Goal: Transaction & Acquisition: Purchase product/service

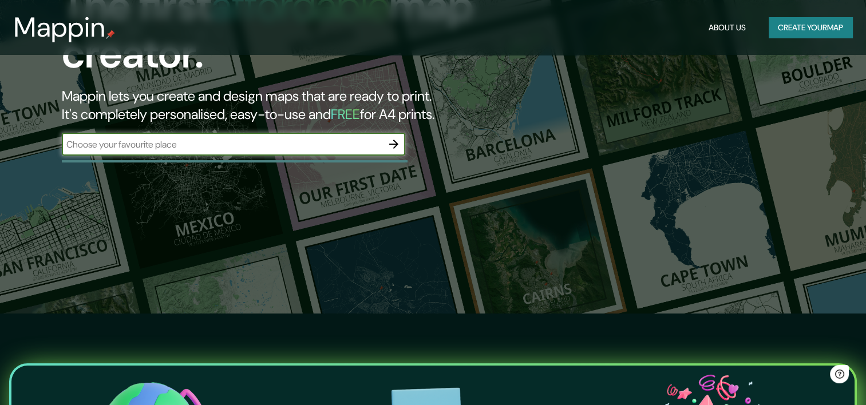
scroll to position [92, 0]
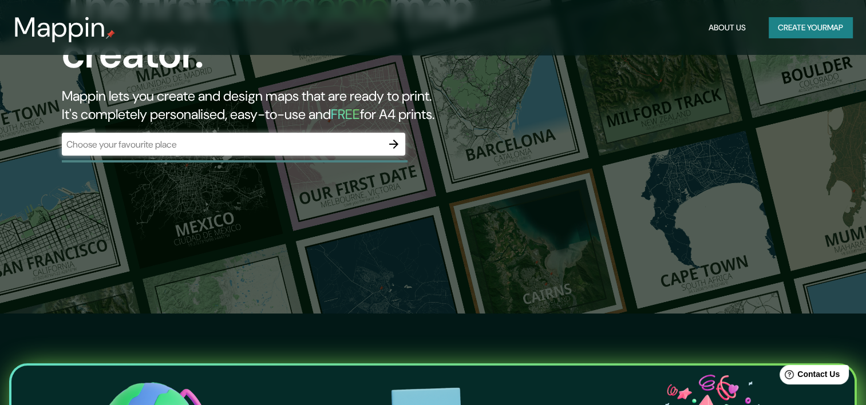
click at [279, 154] on div "​" at bounding box center [233, 144] width 343 height 23
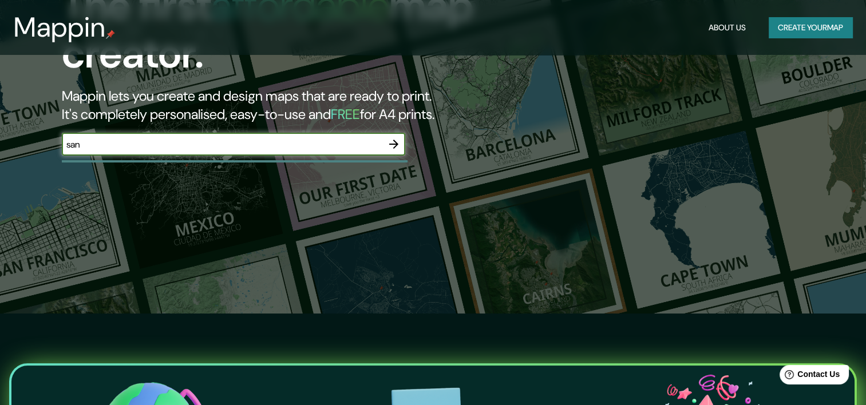
type input "San Pedro de Macorís"
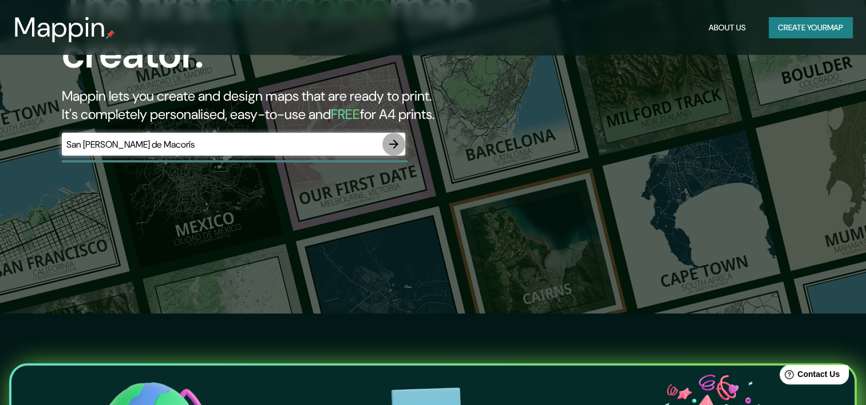
click button "button" at bounding box center [393, 144] width 23 height 23
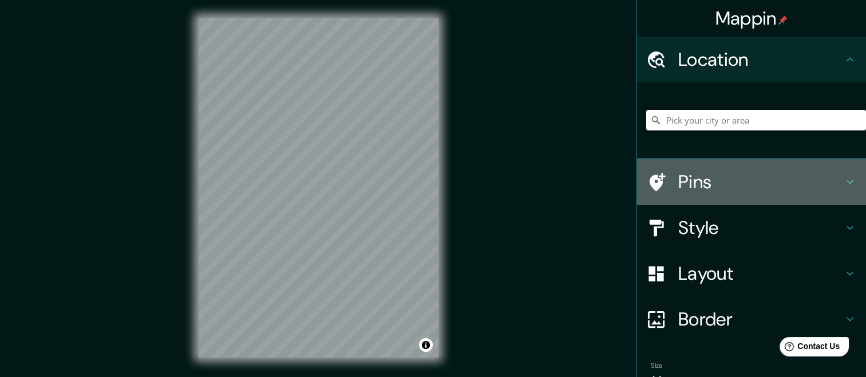
click at [715, 175] on h4 "Pins" at bounding box center [760, 182] width 165 height 23
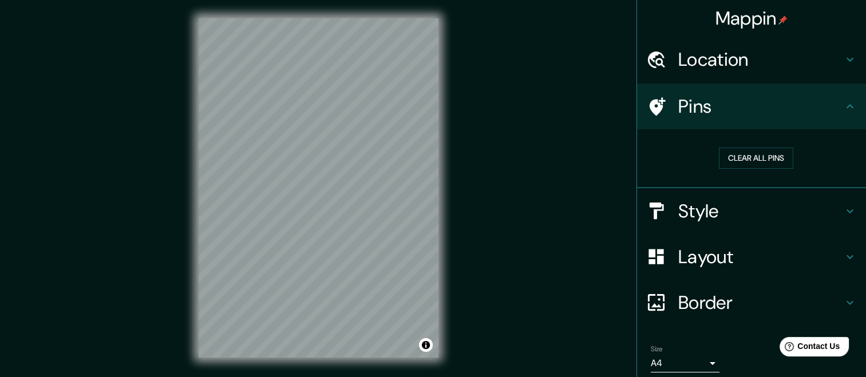
click at [746, 52] on h4 "Location" at bounding box center [760, 59] width 165 height 23
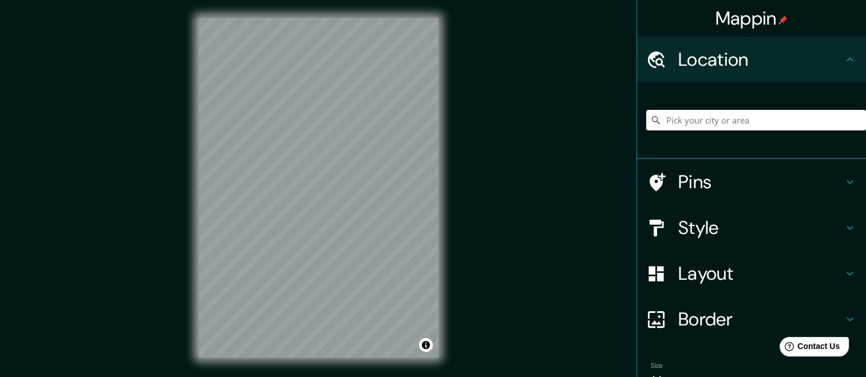
click at [727, 182] on h4 "Pins" at bounding box center [760, 182] width 165 height 23
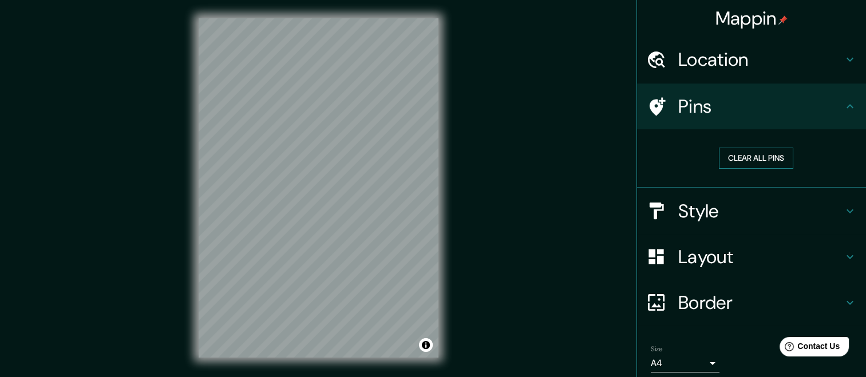
click at [733, 162] on button "Clear all pins" at bounding box center [756, 158] width 74 height 21
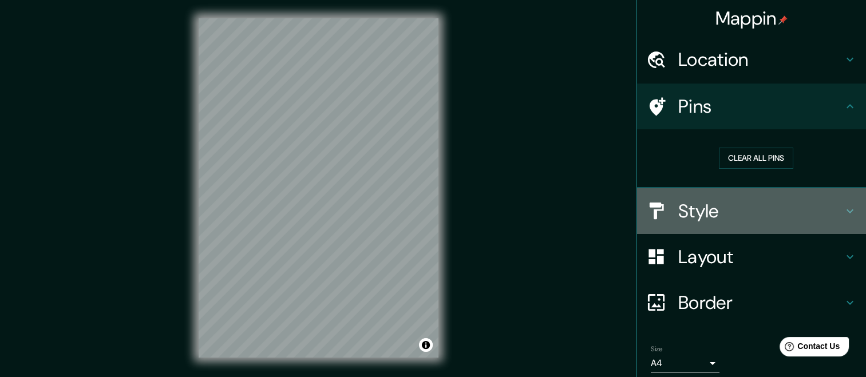
click at [701, 211] on h4 "Style" at bounding box center [760, 211] width 165 height 23
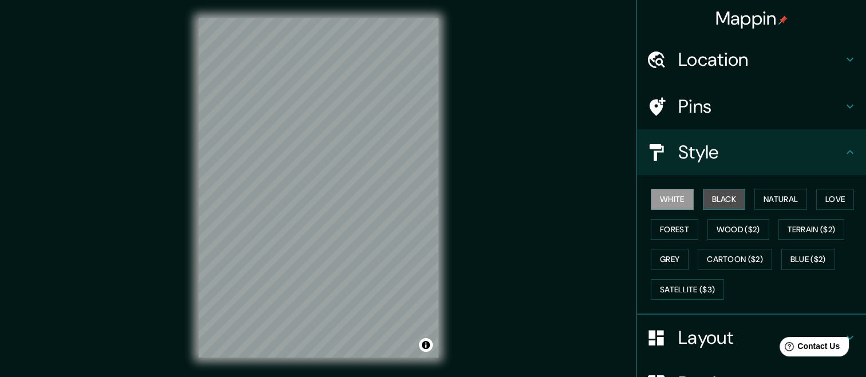
click at [714, 195] on button "Black" at bounding box center [724, 199] width 43 height 21
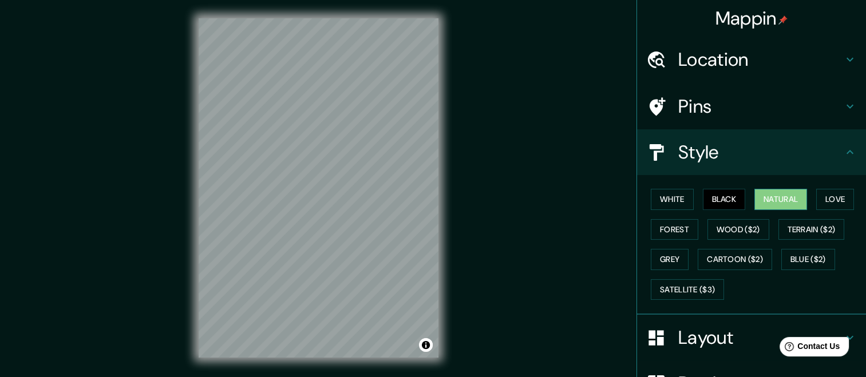
click at [769, 201] on button "Natural" at bounding box center [781, 199] width 53 height 21
click at [836, 196] on button "Love" at bounding box center [835, 199] width 38 height 21
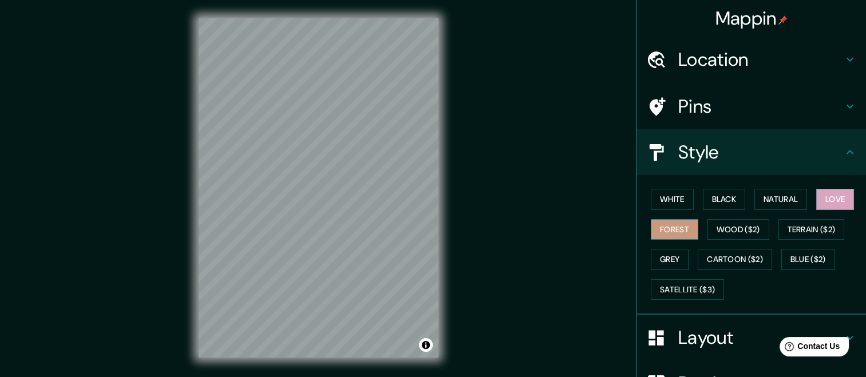
click at [663, 225] on button "Forest" at bounding box center [675, 229] width 48 height 21
click at [663, 254] on button "Grey" at bounding box center [670, 259] width 38 height 21
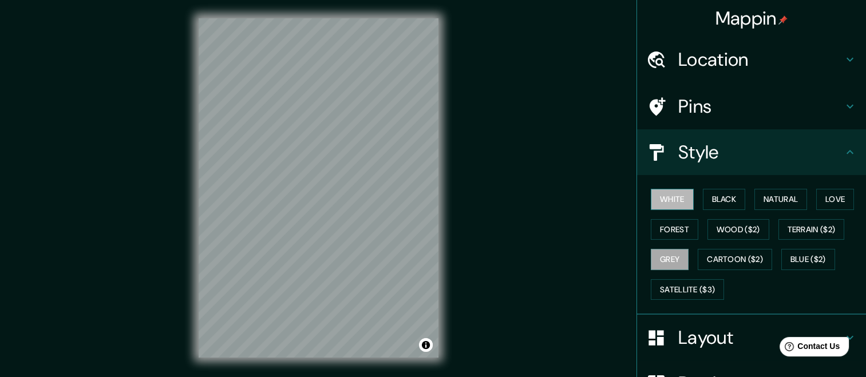
click at [655, 192] on button "White" at bounding box center [672, 199] width 43 height 21
click at [716, 196] on button "Black" at bounding box center [724, 199] width 43 height 21
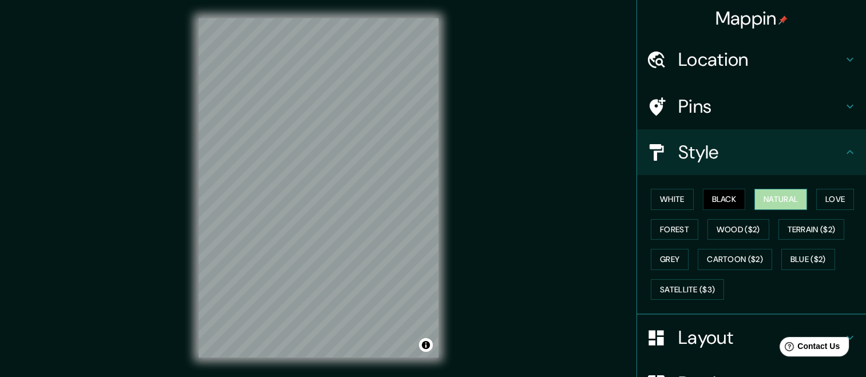
click at [773, 200] on button "Natural" at bounding box center [781, 199] width 53 height 21
click at [606, 204] on div "Mappin Location Pins Style White Black Natural Love Forest Wood ($2) Terrain ($…" at bounding box center [433, 197] width 866 height 394
click at [637, 211] on div "White Black Natural Love Forest Wood ($2) Terrain ($2) Grey Cartoon ($2) Blue (…" at bounding box center [751, 245] width 229 height 140
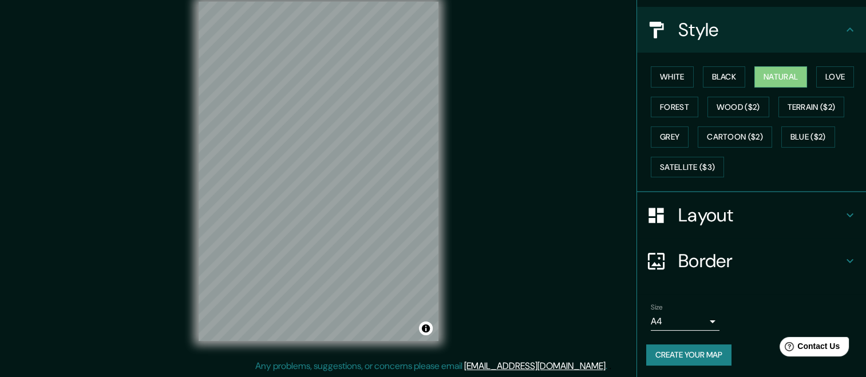
scroll to position [17, 0]
click at [711, 315] on div "Size A4 single" at bounding box center [751, 317] width 211 height 37
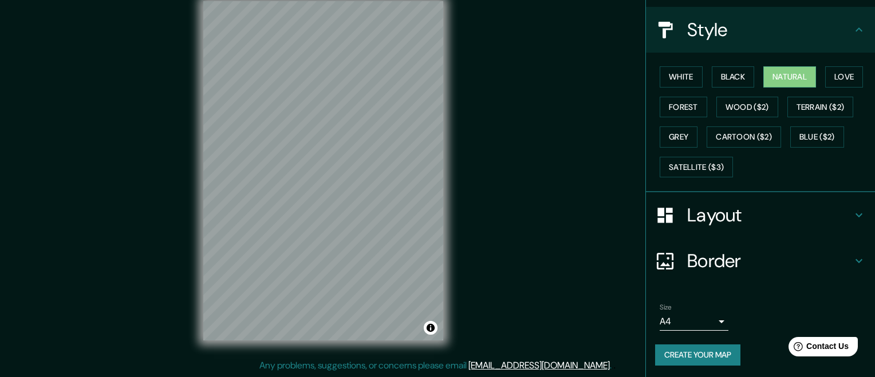
click at [709, 318] on body "Mappin Location Pins Style White Black Natural Love Forest Wood ($2) Terrain ($…" at bounding box center [437, 171] width 875 height 377
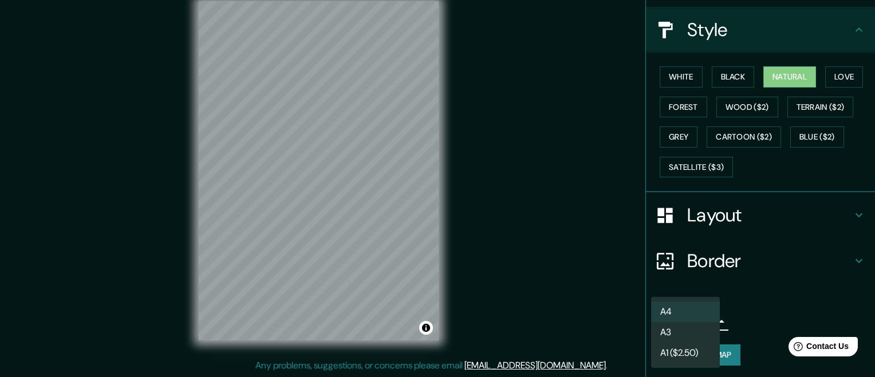
click at [698, 332] on li "A3" at bounding box center [685, 332] width 69 height 21
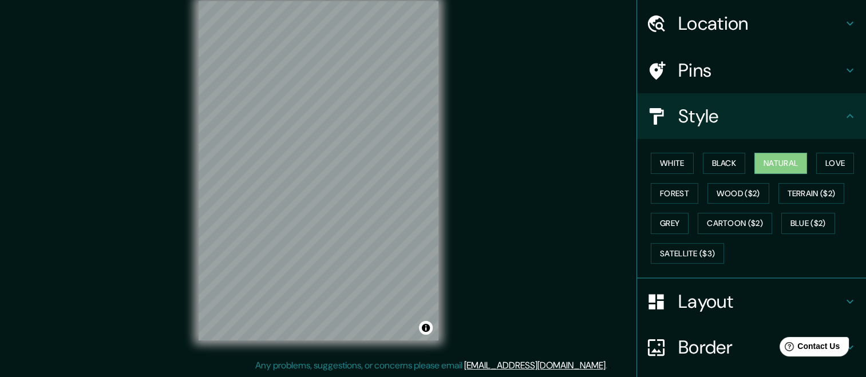
scroll to position [123, 0]
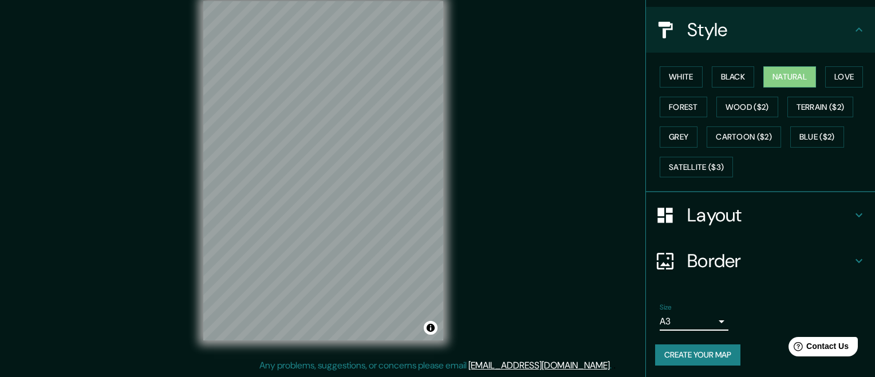
click at [692, 326] on body "Mappin Location Pins Style White Black Natural Love Forest Wood ($2) Terrain ($…" at bounding box center [437, 171] width 875 height 377
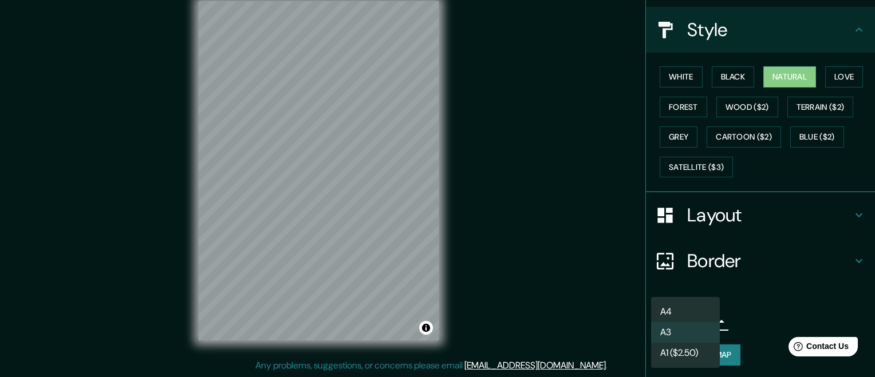
click at [690, 325] on li "A3" at bounding box center [685, 332] width 69 height 21
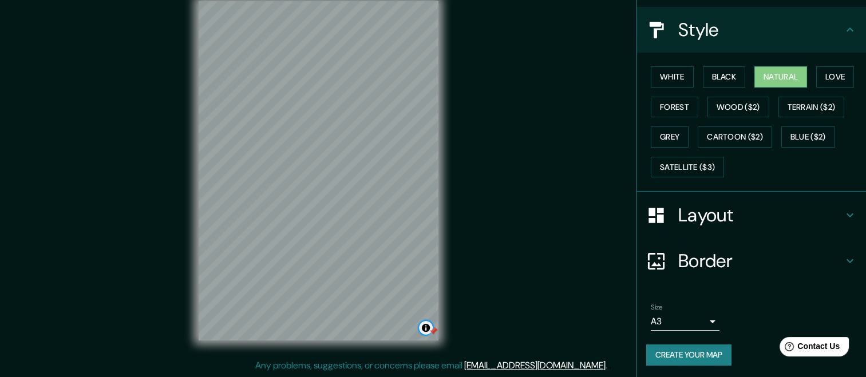
click at [424, 328] on button "Toggle attribution" at bounding box center [426, 328] width 14 height 14
drag, startPoint x: 437, startPoint y: 330, endPoint x: 457, endPoint y: 297, distance: 38.3
click at [473, 300] on div "Mappin Location Pins Style White Black Natural Love Forest Wood ($2) Terrain ($…" at bounding box center [433, 180] width 866 height 394
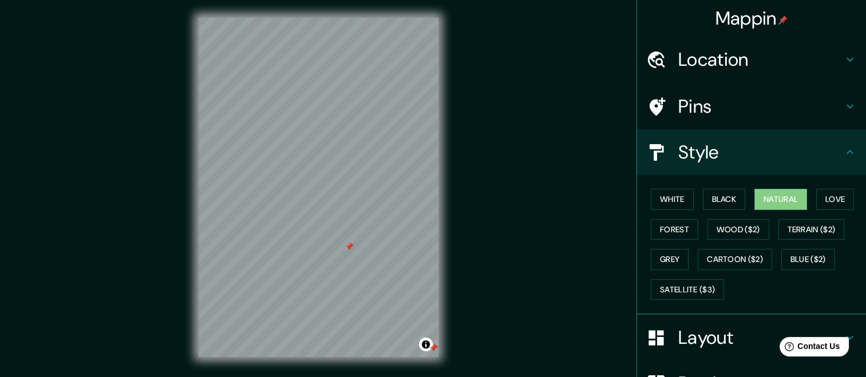
scroll to position [0, 0]
click at [738, 48] on h4 "Location" at bounding box center [760, 59] width 165 height 23
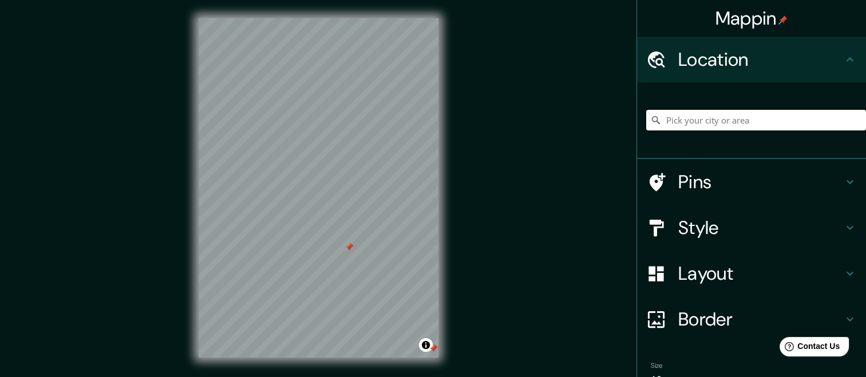
click at [732, 175] on h4 "Pins" at bounding box center [760, 182] width 165 height 23
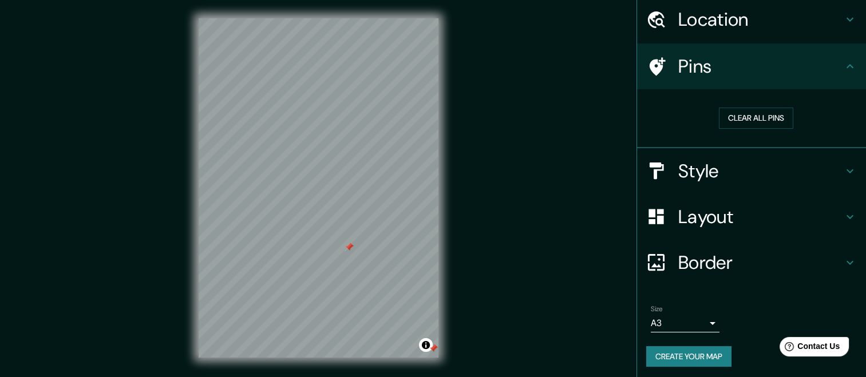
scroll to position [42, 0]
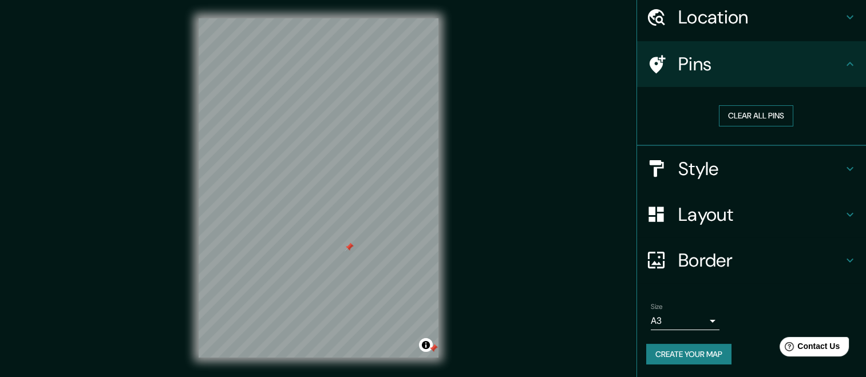
click at [740, 113] on button "Clear all pins" at bounding box center [756, 115] width 74 height 21
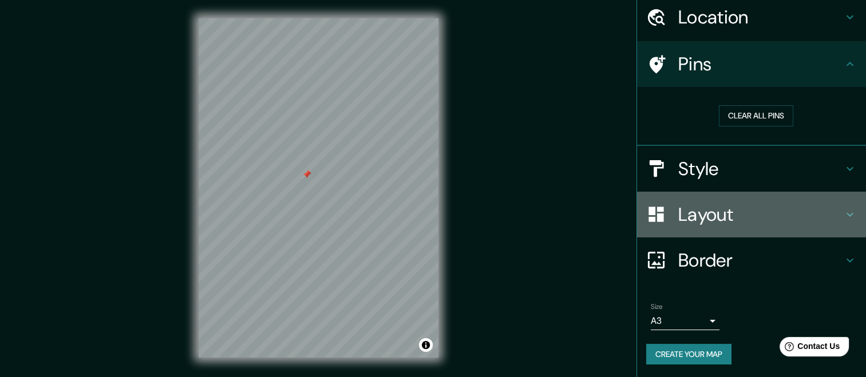
click at [705, 222] on h4 "Layout" at bounding box center [760, 214] width 165 height 23
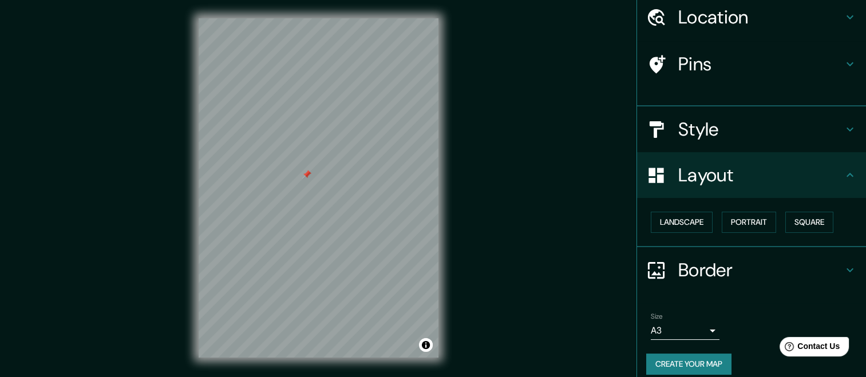
scroll to position [33, 0]
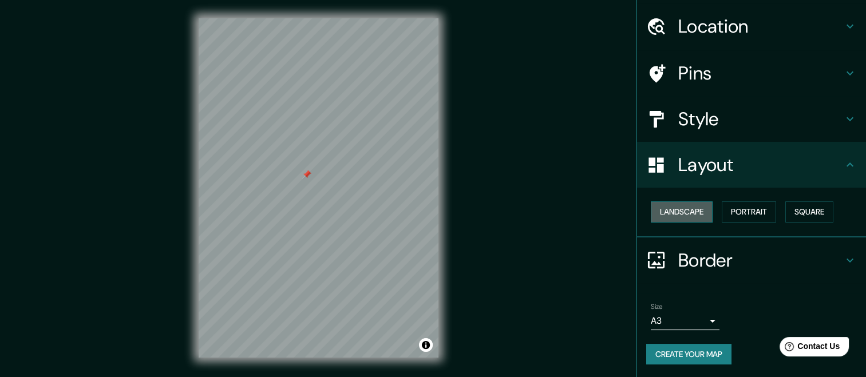
click at [701, 210] on button "Landscape" at bounding box center [682, 212] width 62 height 21
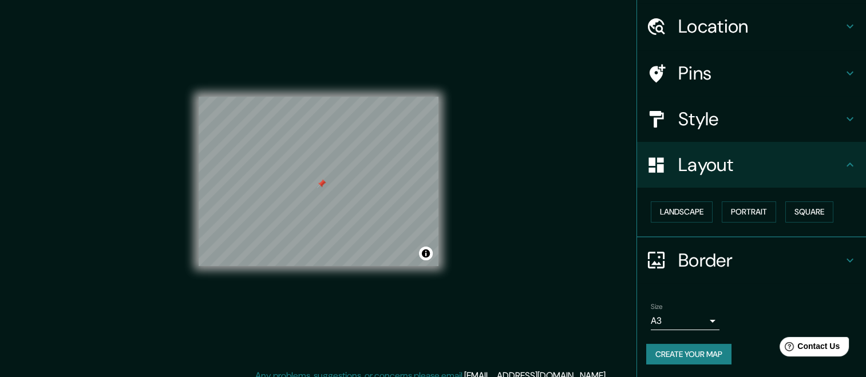
scroll to position [17, 0]
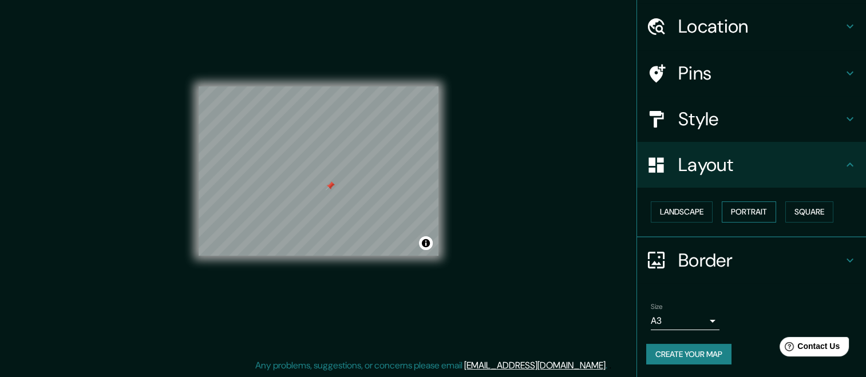
click at [750, 213] on button "Portrait" at bounding box center [749, 212] width 54 height 21
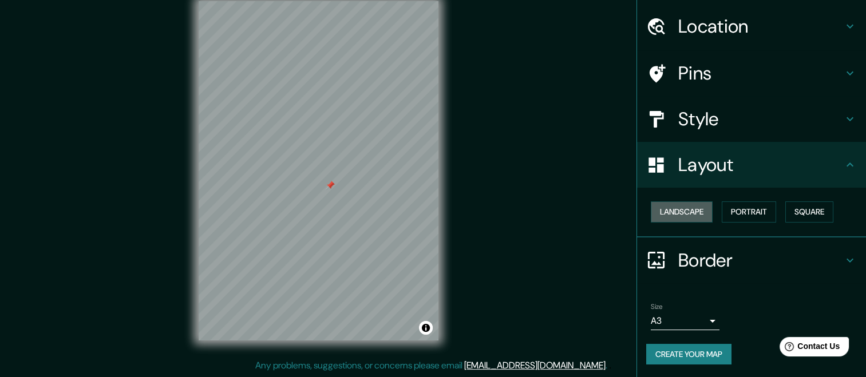
drag, startPoint x: 677, startPoint y: 211, endPoint x: 836, endPoint y: 208, distance: 158.6
click at [687, 215] on button "Landscape" at bounding box center [682, 212] width 62 height 21
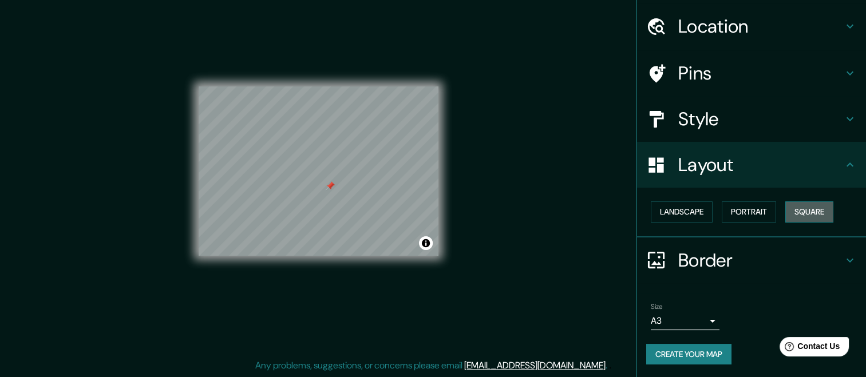
click at [820, 210] on button "Square" at bounding box center [809, 212] width 48 height 21
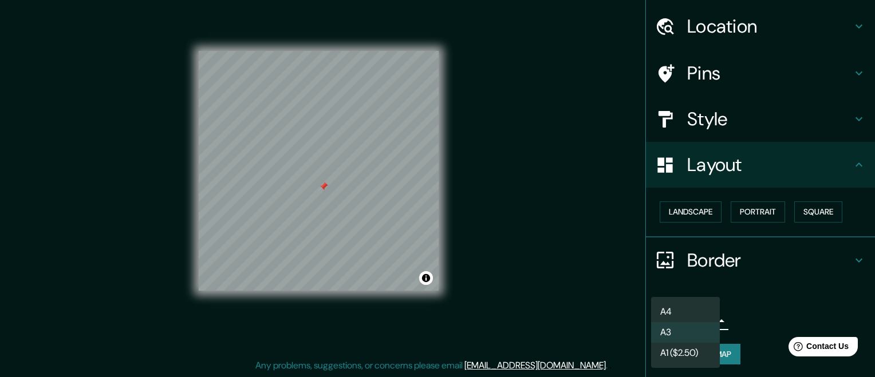
click at [694, 319] on body "Mappin Location Pins Style Layout Landscape Portrait Square Border Choose a bor…" at bounding box center [437, 171] width 875 height 377
click at [690, 315] on li "A4" at bounding box center [685, 312] width 69 height 21
click at [701, 320] on body "Mappin Location Pins Style Layout Landscape Portrait Square Border Choose a bor…" at bounding box center [437, 171] width 875 height 377
click at [699, 327] on li "A3" at bounding box center [685, 332] width 69 height 21
type input "a4"
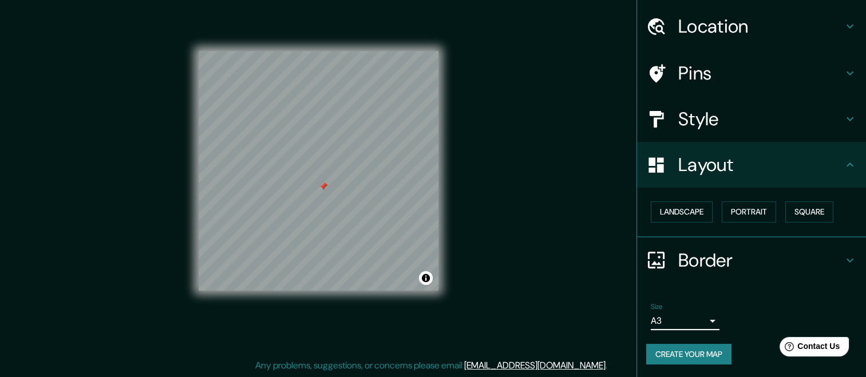
click at [714, 354] on button "Create your map" at bounding box center [688, 354] width 85 height 21
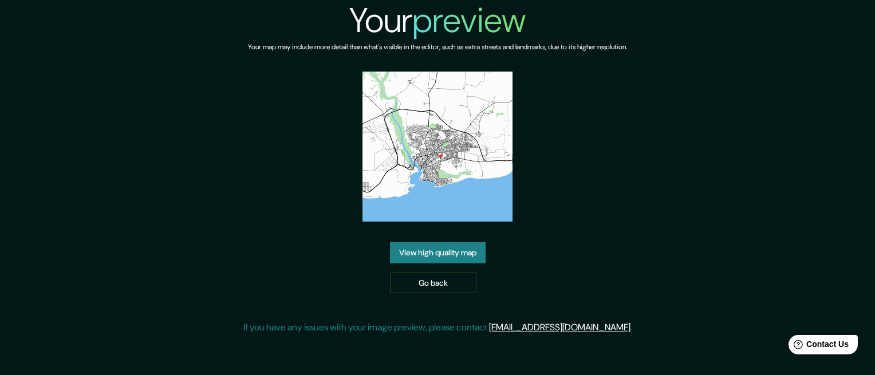
click at [445, 250] on link "View high quality map" at bounding box center [438, 252] width 96 height 21
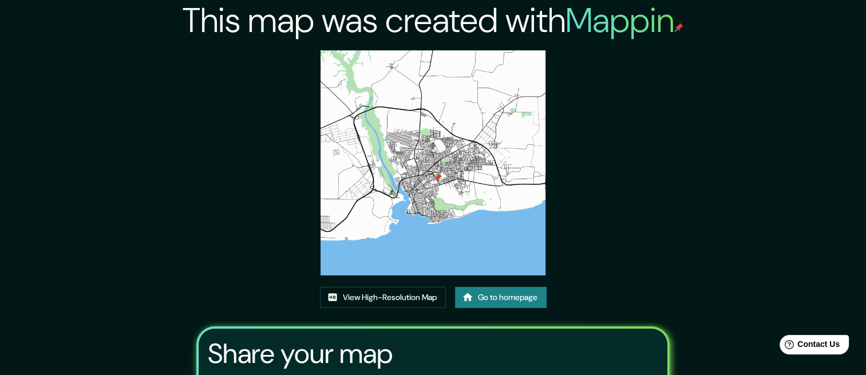
drag, startPoint x: 456, startPoint y: 145, endPoint x: 643, endPoint y: 117, distance: 189.9
click at [643, 117] on div "This map was created with Mappin View High-Resolution Map Go to homepage Share …" at bounding box center [433, 248] width 501 height 497
click at [472, 304] on link "Go to homepage" at bounding box center [501, 297] width 92 height 21
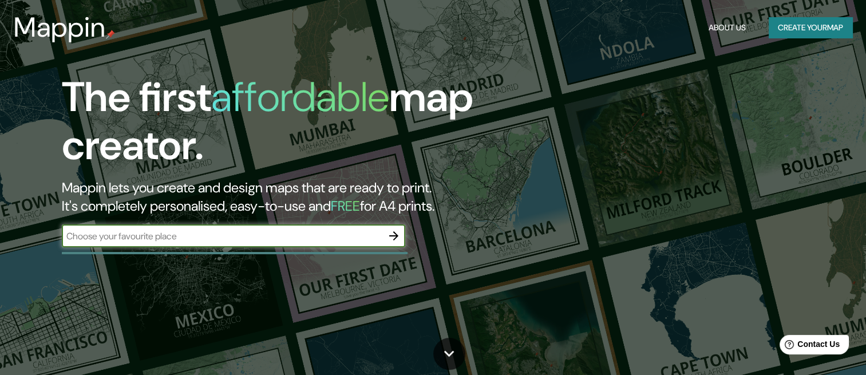
click at [377, 233] on input "text" at bounding box center [222, 236] width 321 height 13
type input "San Pedro de macoris"
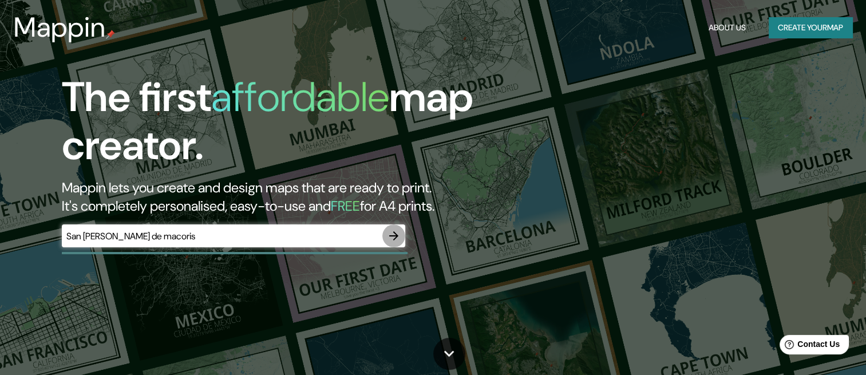
click at [392, 236] on icon "button" at bounding box center [393, 235] width 9 height 9
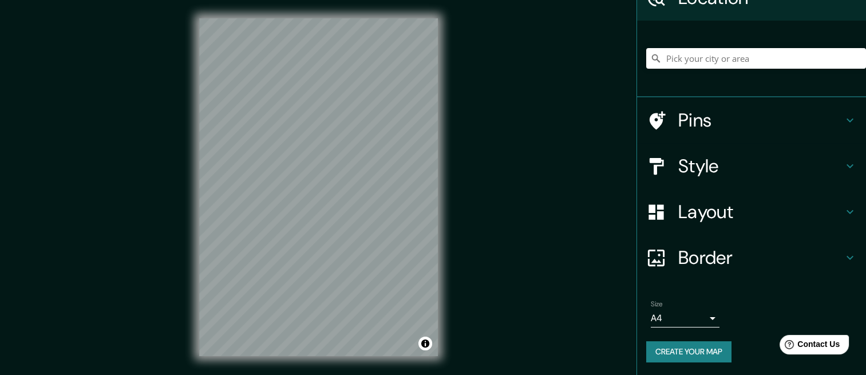
click at [707, 217] on h4 "Layout" at bounding box center [760, 211] width 165 height 23
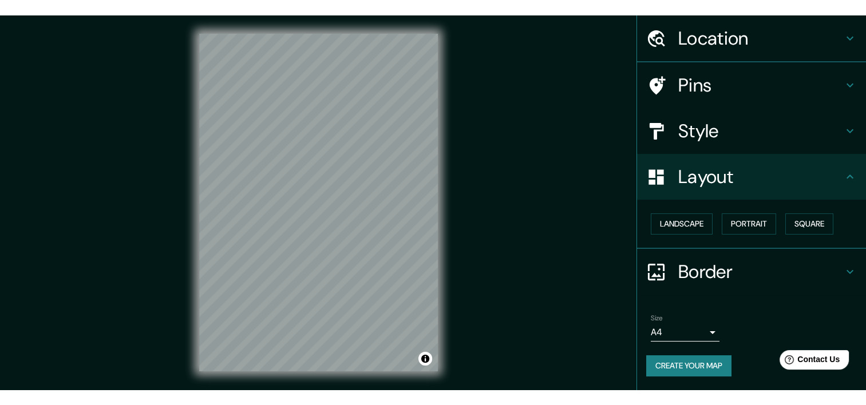
scroll to position [35, 0]
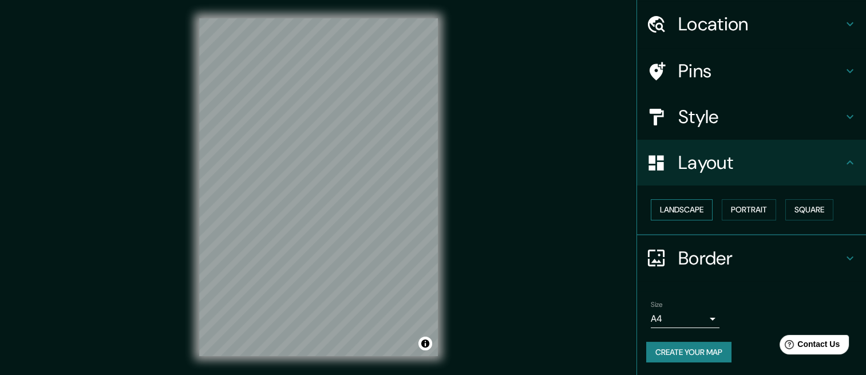
click at [689, 210] on button "Landscape" at bounding box center [682, 209] width 62 height 21
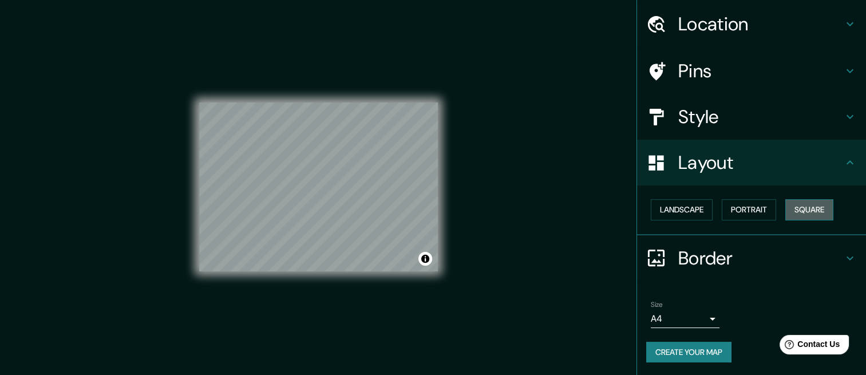
click at [815, 201] on button "Square" at bounding box center [809, 209] width 48 height 21
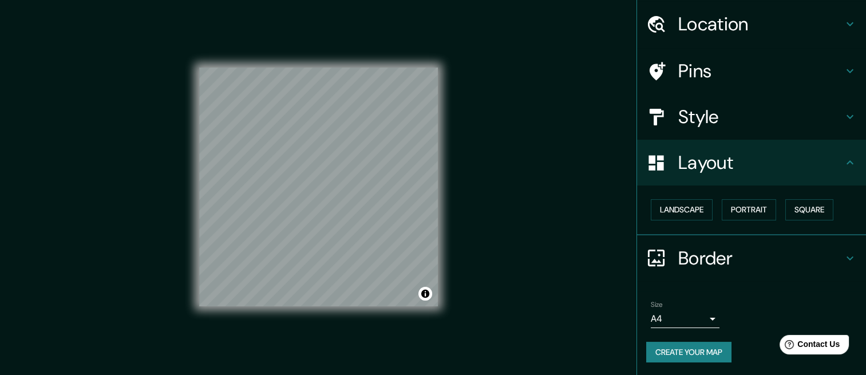
click at [678, 319] on body "Mappin Location Pins Style Layout Landscape Portrait Square Border Choose a bor…" at bounding box center [433, 187] width 866 height 375
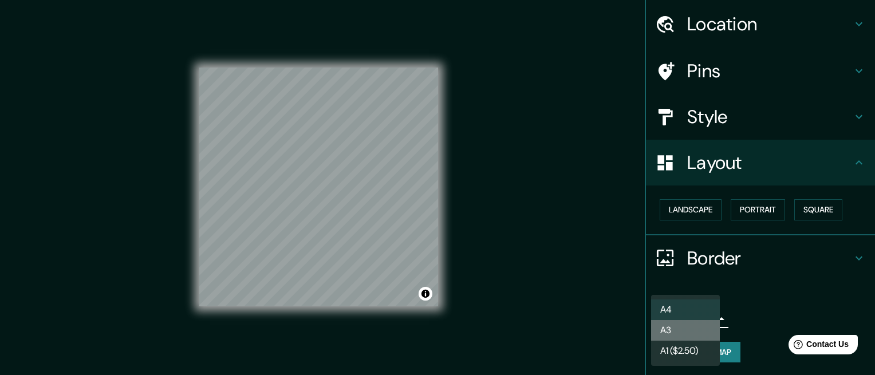
click at [681, 322] on li "A3" at bounding box center [685, 330] width 69 height 21
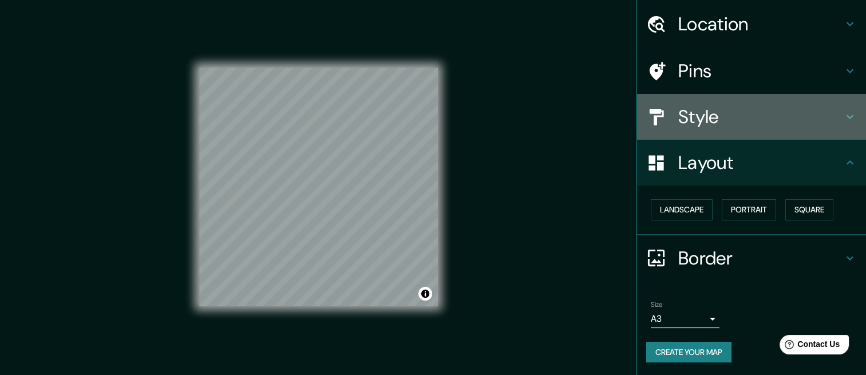
click at [678, 122] on h4 "Style" at bounding box center [760, 116] width 165 height 23
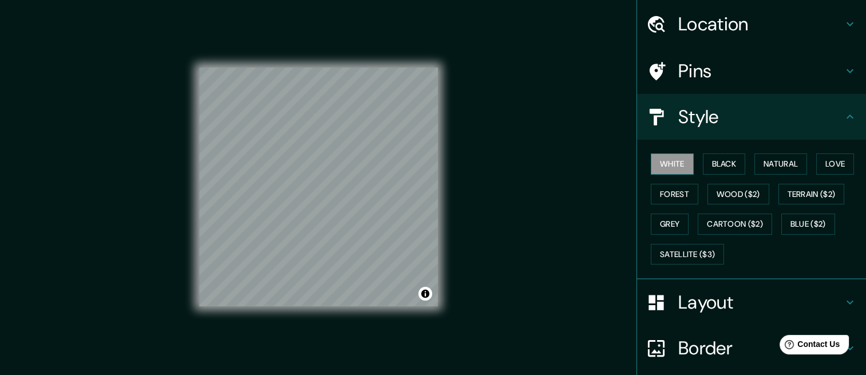
click at [672, 162] on button "White" at bounding box center [672, 163] width 43 height 21
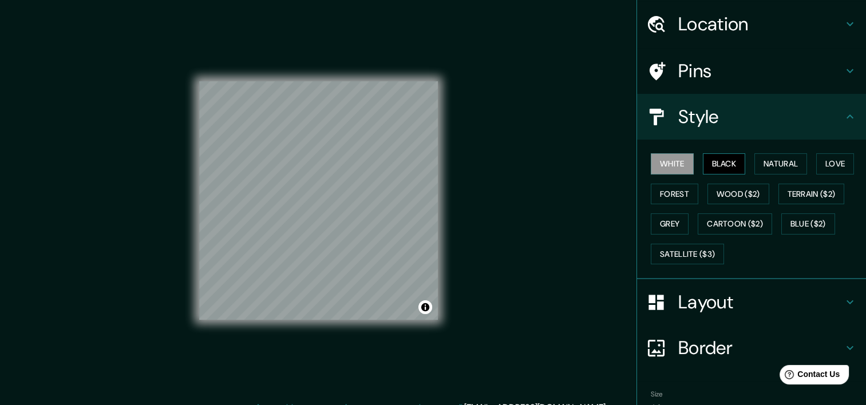
click at [715, 165] on button "Black" at bounding box center [724, 163] width 43 height 21
click at [670, 163] on button "White" at bounding box center [672, 163] width 43 height 21
click at [781, 157] on button "Natural" at bounding box center [781, 163] width 53 height 21
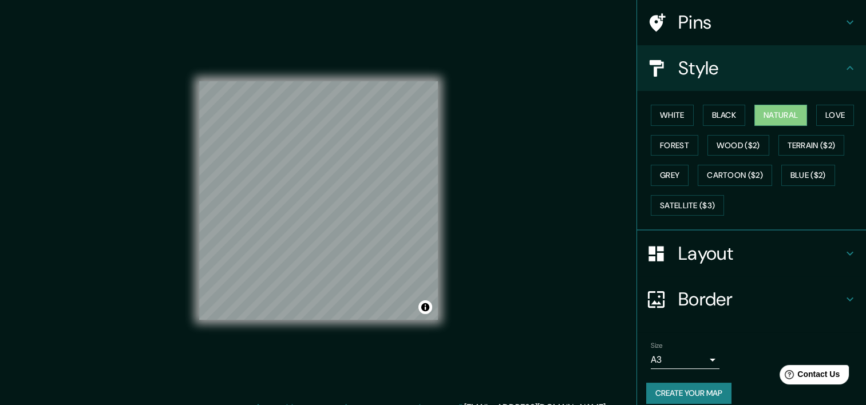
scroll to position [94, 0]
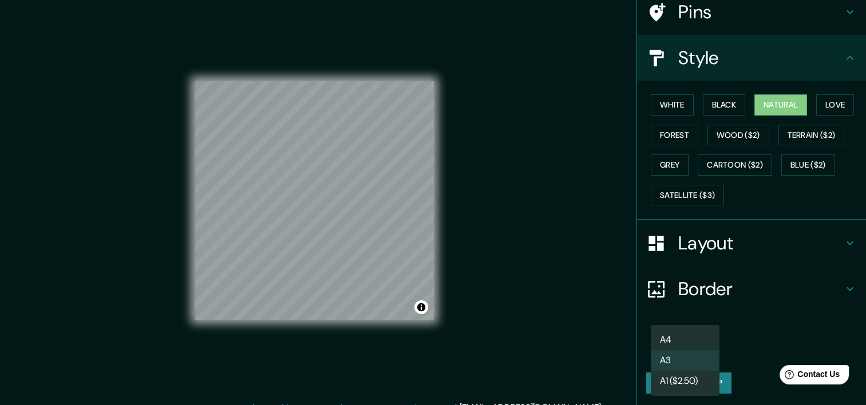
click at [696, 351] on body "Mappin Location Pins Style White Black Natural Love Forest Wood ($2) Terrain ($…" at bounding box center [433, 202] width 866 height 405
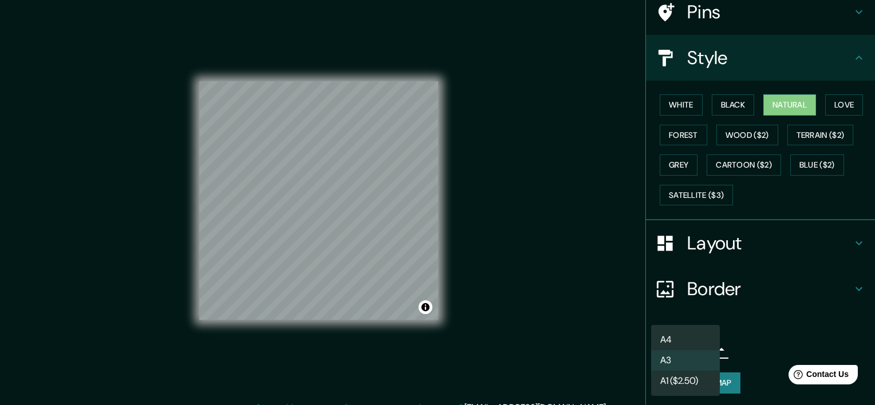
click at [696, 351] on li "A3" at bounding box center [685, 360] width 69 height 21
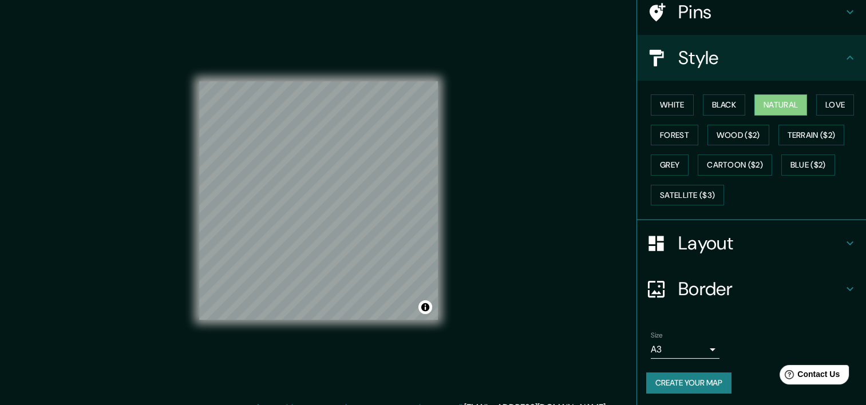
drag, startPoint x: 693, startPoint y: 343, endPoint x: 687, endPoint y: 339, distance: 7.5
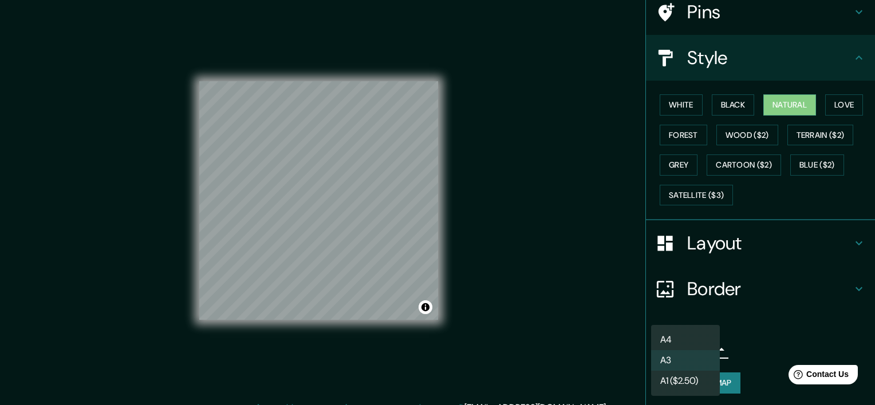
click at [687, 339] on body "Mappin Location Pins Style White Black Natural Love Forest Wood ($2) Terrain ($…" at bounding box center [437, 202] width 875 height 405
click at [679, 334] on li "A4" at bounding box center [685, 340] width 69 height 21
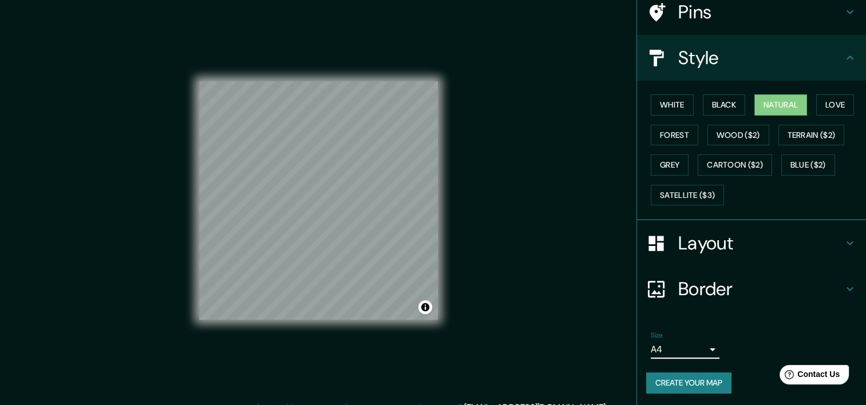
click at [702, 351] on body "Mappin Location Pins Style White Black Natural Love Forest Wood ($2) Terrain ($…" at bounding box center [433, 202] width 866 height 405
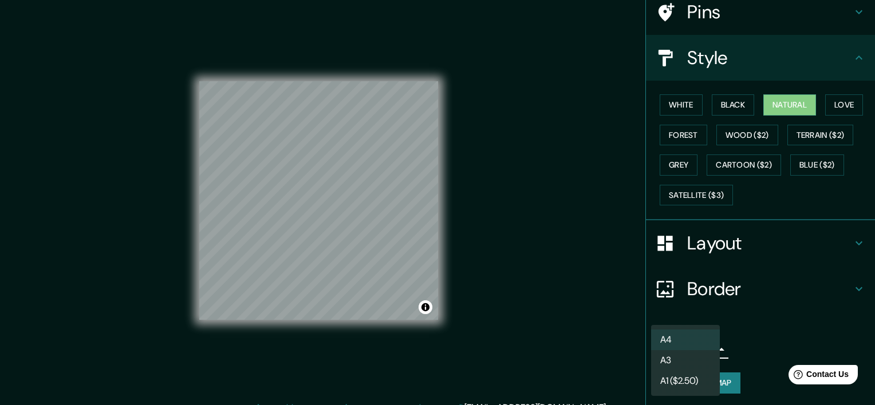
drag, startPoint x: 693, startPoint y: 362, endPoint x: 686, endPoint y: 360, distance: 7.1
click at [686, 360] on li "A3" at bounding box center [685, 360] width 69 height 21
type input "a4"
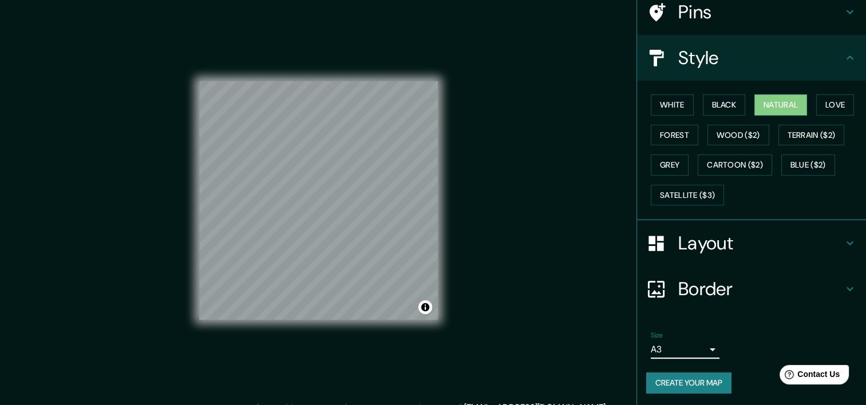
click at [717, 373] on button "Create your map" at bounding box center [688, 383] width 85 height 21
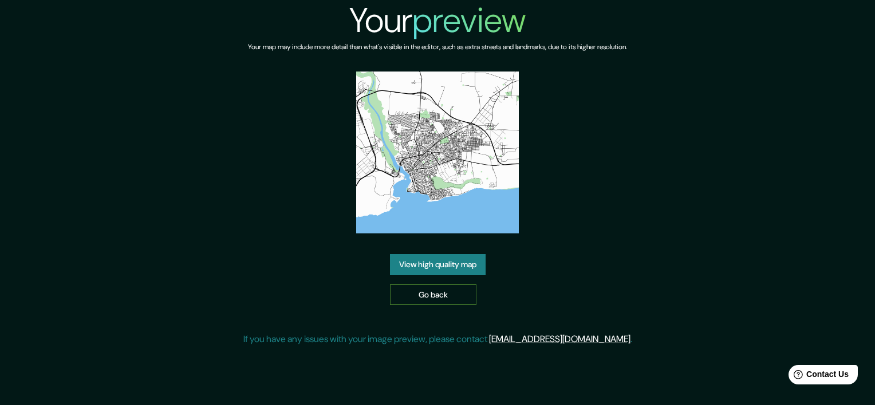
click at [402, 291] on link "Go back" at bounding box center [433, 295] width 86 height 21
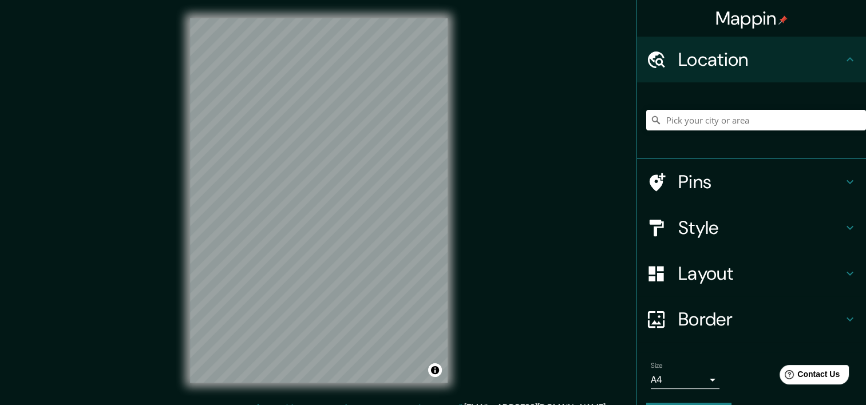
click at [477, 229] on div "Mappin Location Pins Style Layout Border Choose a border. Hint : you can make l…" at bounding box center [433, 210] width 866 height 420
click at [692, 262] on h4 "Layout" at bounding box center [760, 273] width 165 height 23
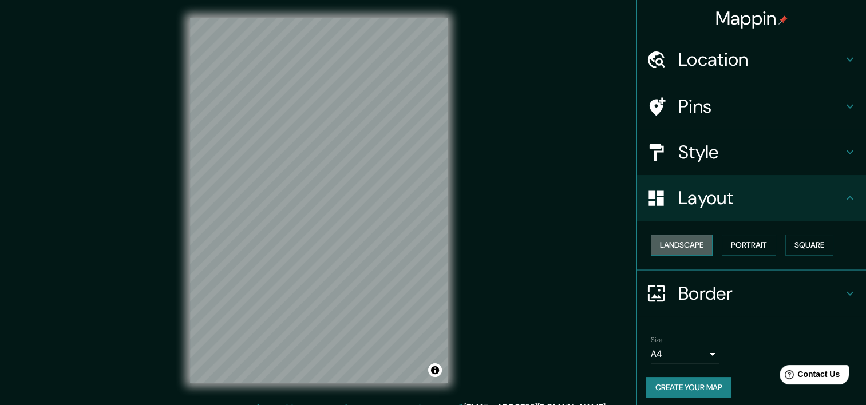
click at [694, 245] on button "Landscape" at bounding box center [682, 245] width 62 height 21
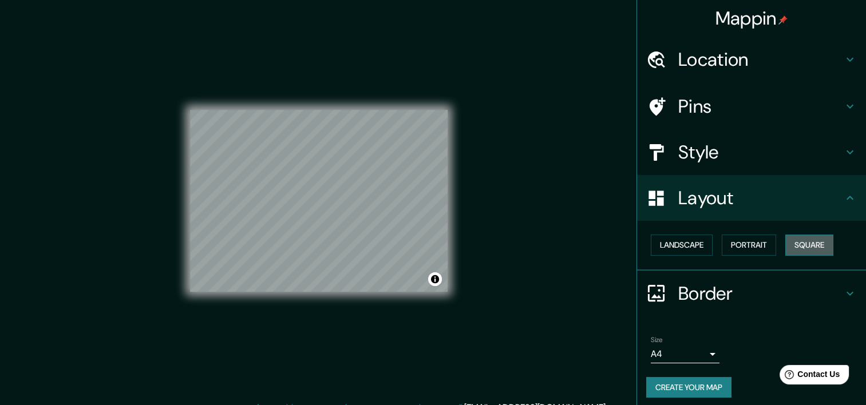
click at [792, 240] on button "Square" at bounding box center [809, 245] width 48 height 21
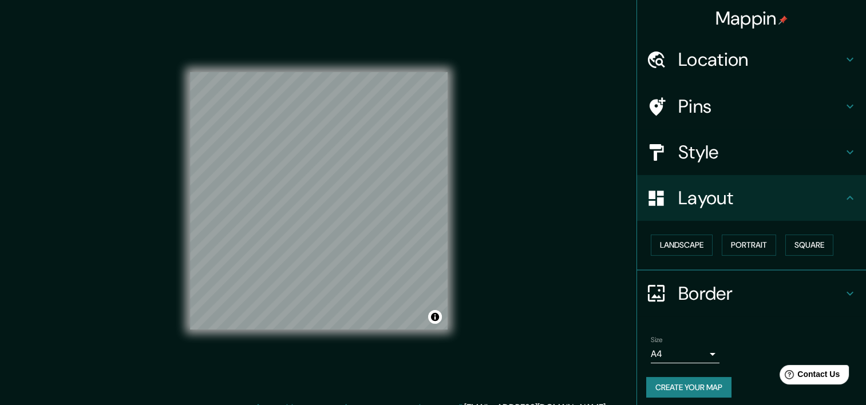
click at [546, 313] on div "Mappin Location Pins Style Layout Landscape Portrait Square Border Choose a bor…" at bounding box center [433, 210] width 866 height 420
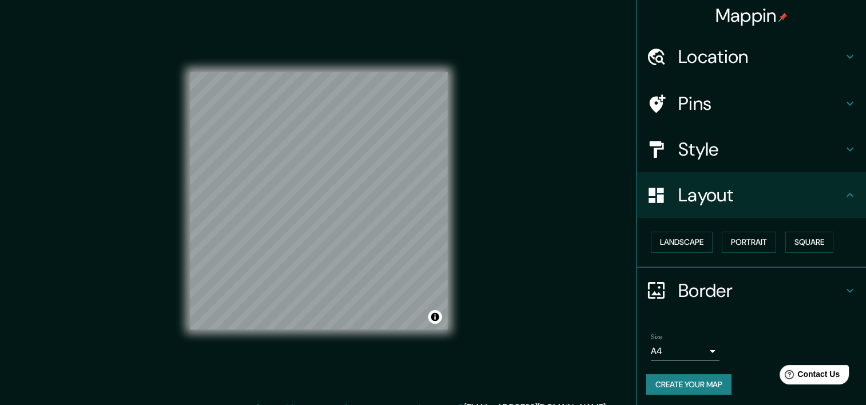
scroll to position [5, 0]
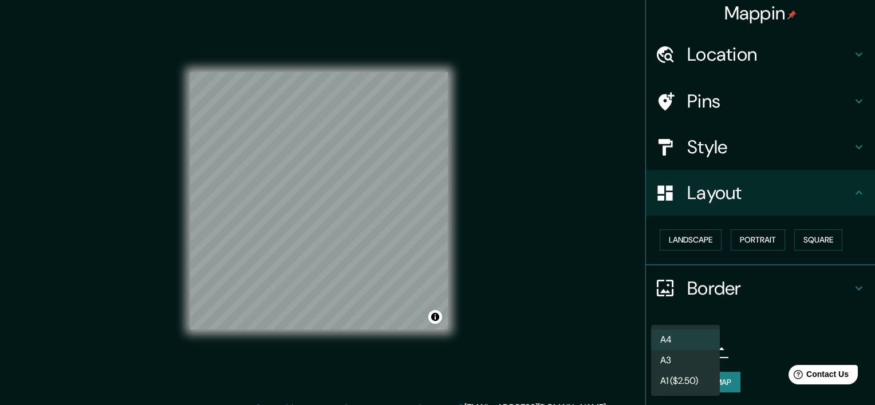
click at [682, 351] on body "Mappin Location Pins Style Layout Landscape Portrait Square Border Choose a bor…" at bounding box center [437, 202] width 875 height 405
click at [684, 355] on li "A3" at bounding box center [685, 360] width 69 height 21
type input "a4"
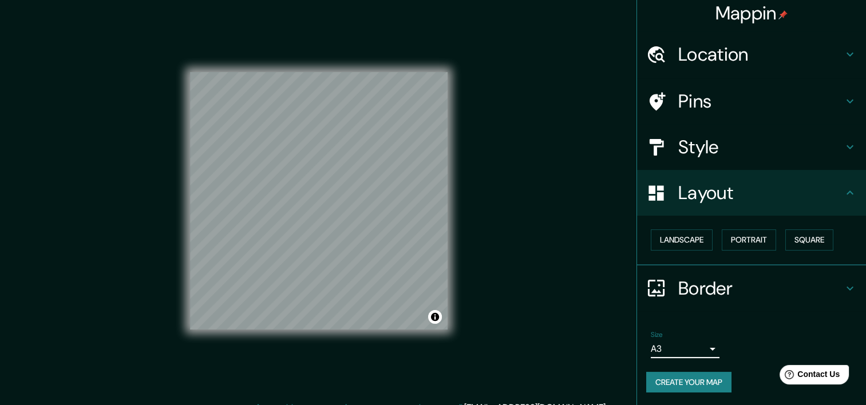
click at [664, 384] on button "Create your map" at bounding box center [688, 382] width 85 height 21
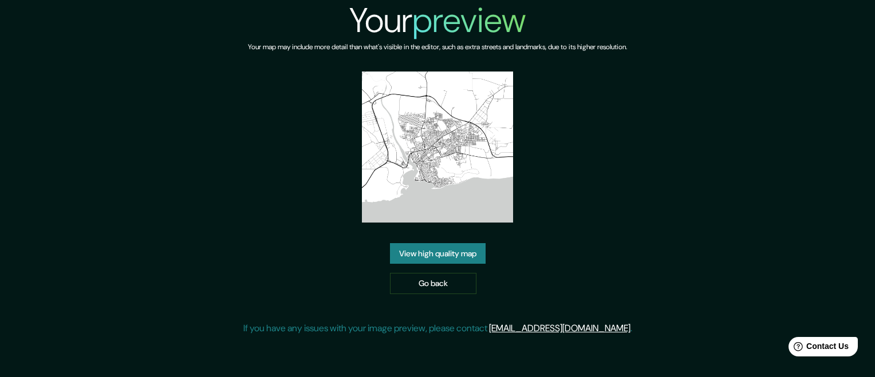
click at [458, 285] on link "Go back" at bounding box center [433, 283] width 86 height 21
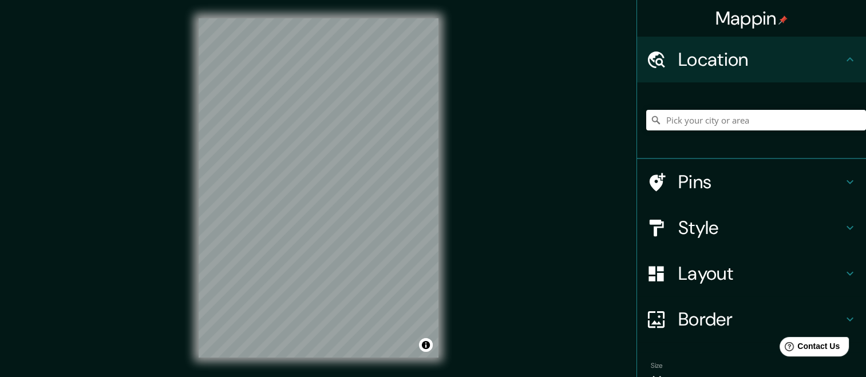
click at [722, 218] on h4 "Style" at bounding box center [760, 227] width 165 height 23
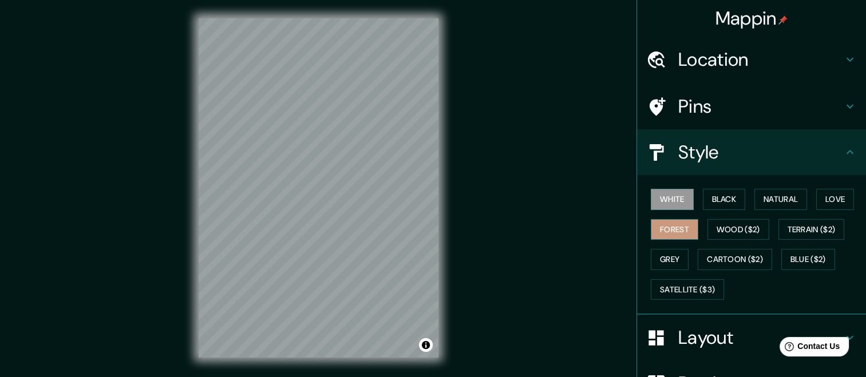
click at [681, 225] on button "Forest" at bounding box center [675, 229] width 48 height 21
drag, startPoint x: 757, startPoint y: 202, endPoint x: 787, endPoint y: 199, distance: 30.5
click at [758, 202] on button "Natural" at bounding box center [781, 199] width 53 height 21
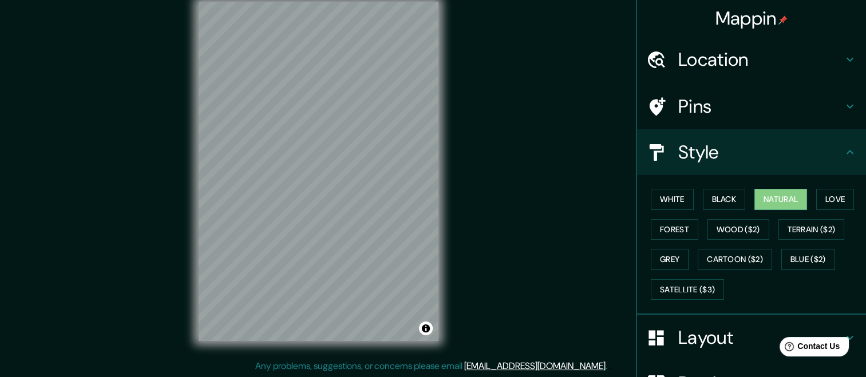
scroll to position [17, 0]
click at [669, 222] on button "Forest" at bounding box center [675, 229] width 48 height 21
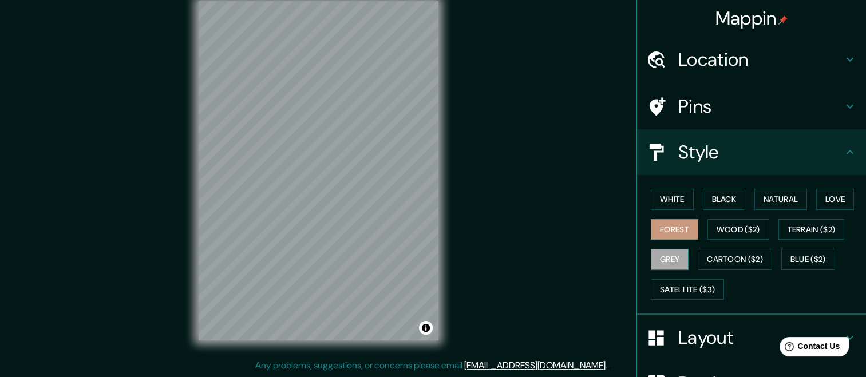
click at [653, 254] on button "Grey" at bounding box center [670, 259] width 38 height 21
click at [663, 207] on button "White" at bounding box center [672, 199] width 43 height 21
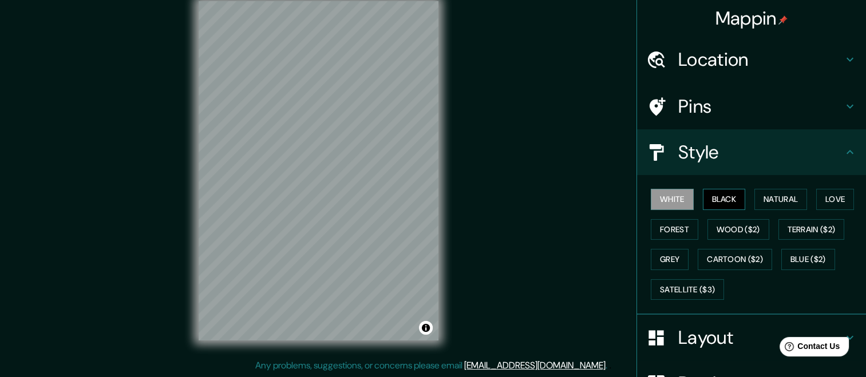
click at [717, 204] on button "Black" at bounding box center [724, 199] width 43 height 21
click at [769, 200] on button "Natural" at bounding box center [781, 199] width 53 height 21
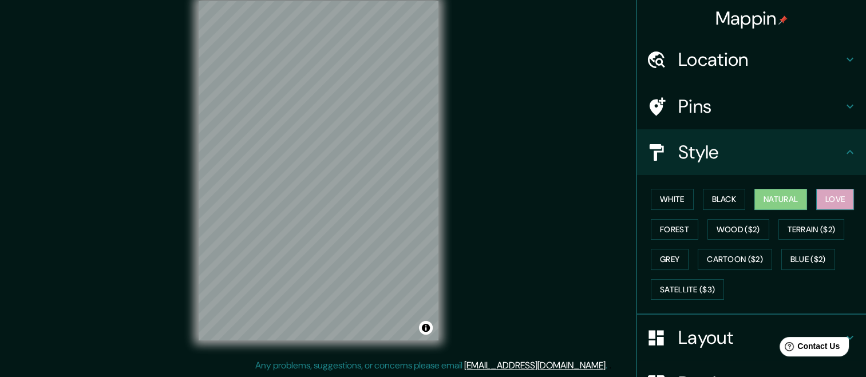
click at [825, 192] on button "Love" at bounding box center [835, 199] width 38 height 21
click at [721, 192] on button "Black" at bounding box center [724, 199] width 43 height 21
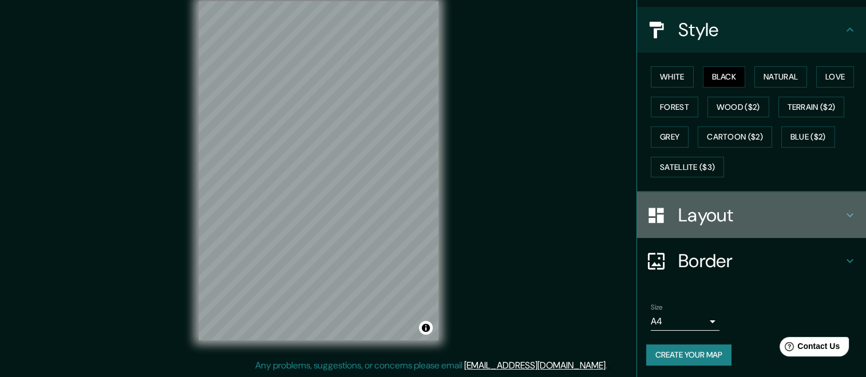
click at [741, 224] on h4 "Layout" at bounding box center [760, 215] width 165 height 23
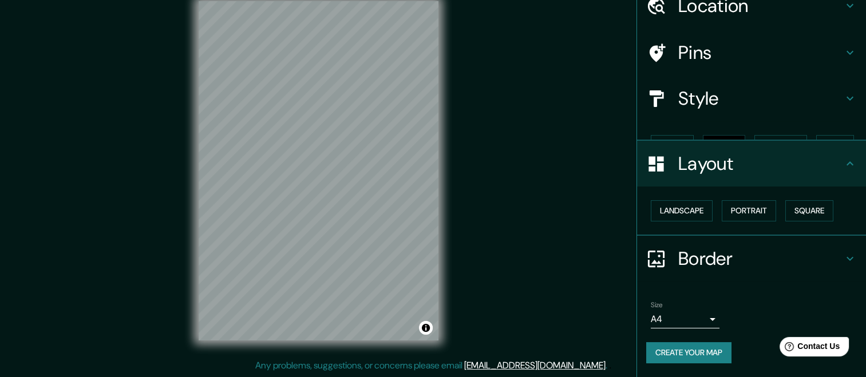
scroll to position [33, 0]
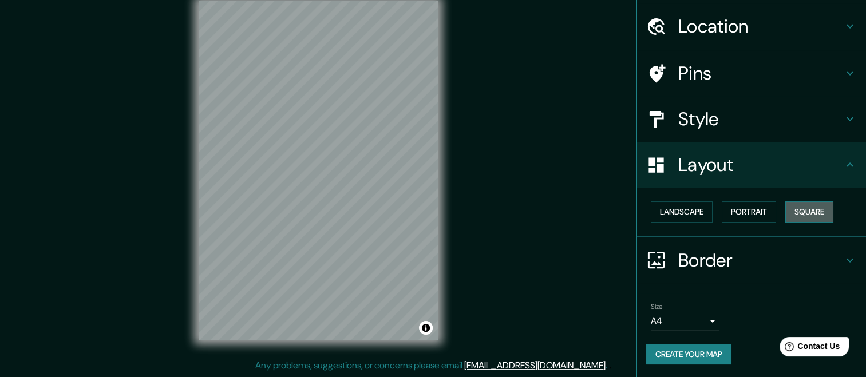
click at [808, 214] on button "Square" at bounding box center [809, 212] width 48 height 21
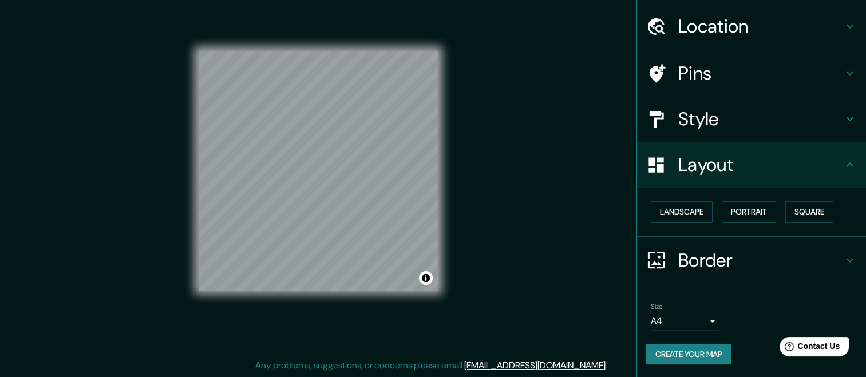
click at [518, 206] on div "Mappin Location Pins Style Layout Landscape Portrait Square Border Choose a bor…" at bounding box center [433, 180] width 866 height 394
click at [695, 319] on body "Mappin Location Pins Style Layout Landscape Portrait Square Border Choose a bor…" at bounding box center [433, 171] width 866 height 377
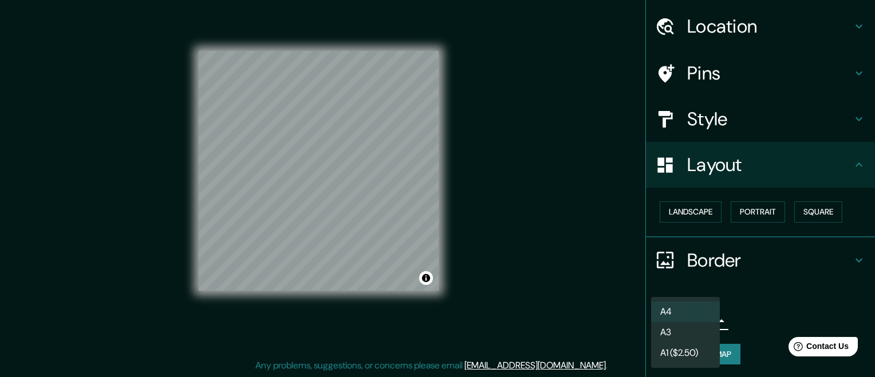
click at [693, 335] on li "A3" at bounding box center [685, 332] width 69 height 21
type input "a4"
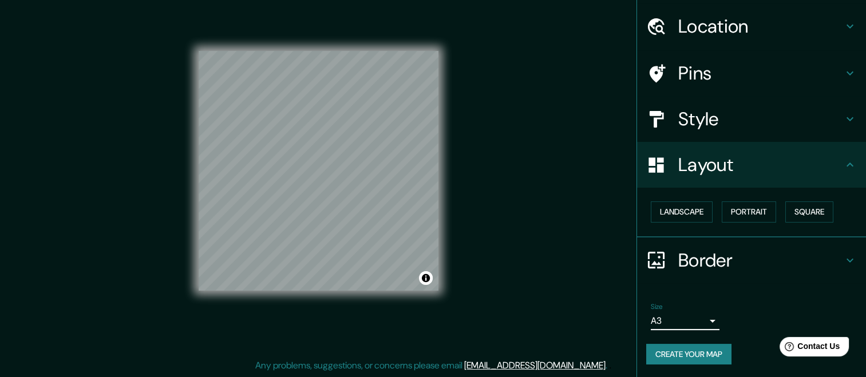
click at [708, 354] on button "Create your map" at bounding box center [688, 354] width 85 height 21
